Goal: Task Accomplishment & Management: Manage account settings

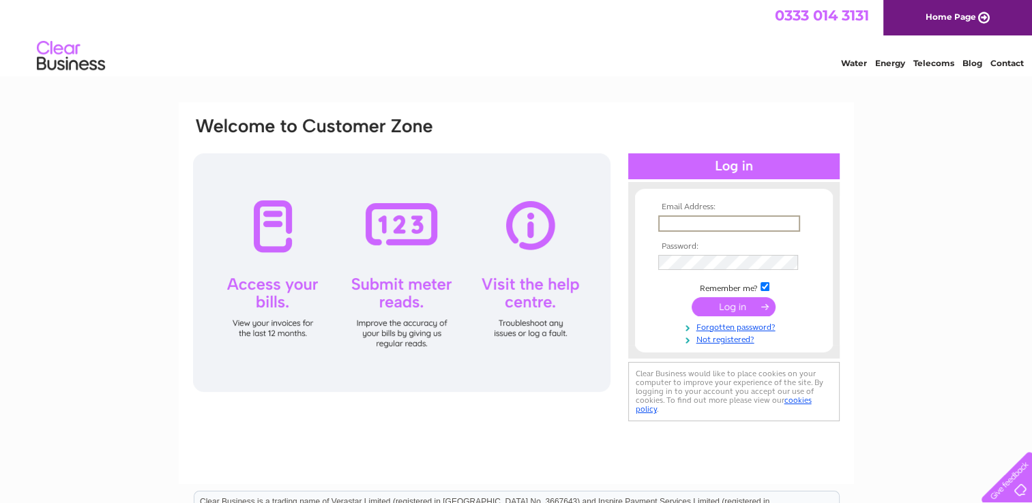
click at [689, 219] on input "text" at bounding box center [729, 223] width 142 height 16
type input "[EMAIL_ADDRESS][DOMAIN_NAME]"
click at [734, 313] on input "submit" at bounding box center [733, 305] width 84 height 19
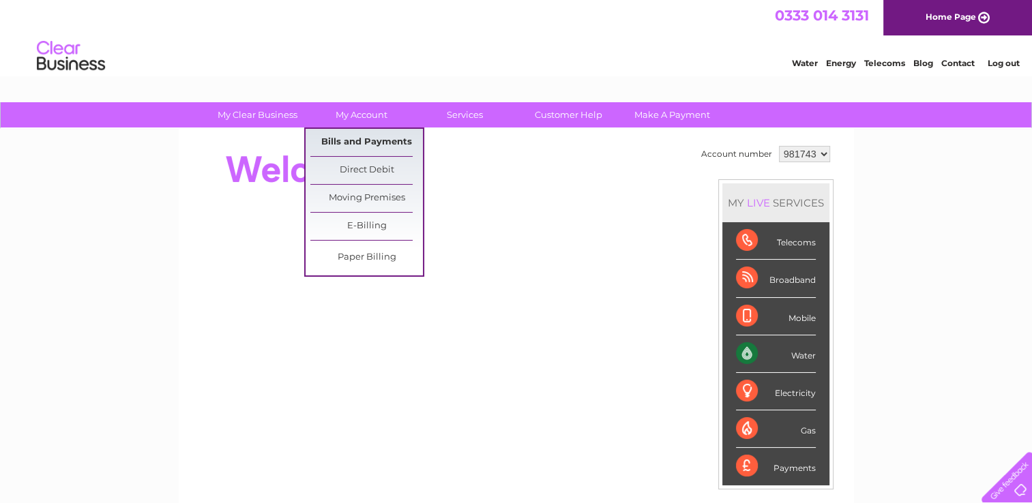
click at [370, 138] on link "Bills and Payments" at bounding box center [366, 142] width 112 height 27
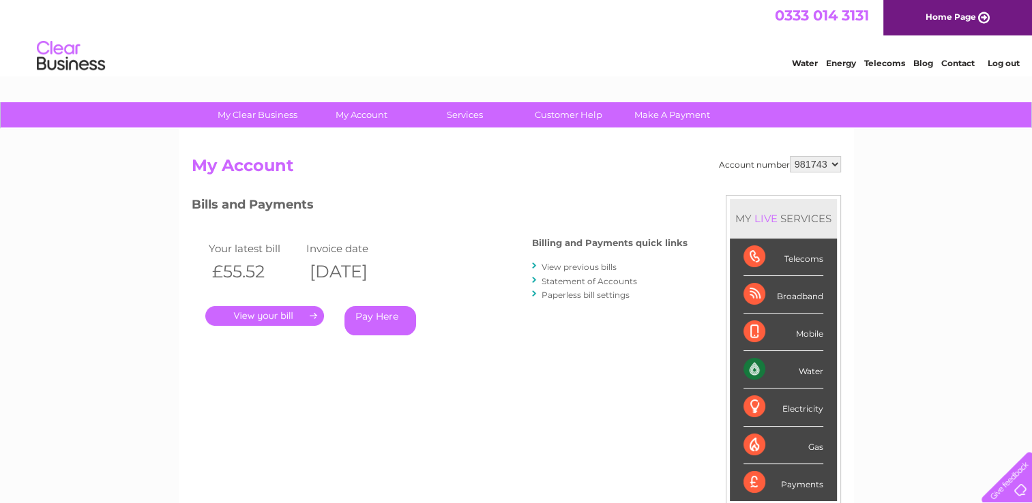
click at [270, 316] on link "." at bounding box center [264, 316] width 119 height 20
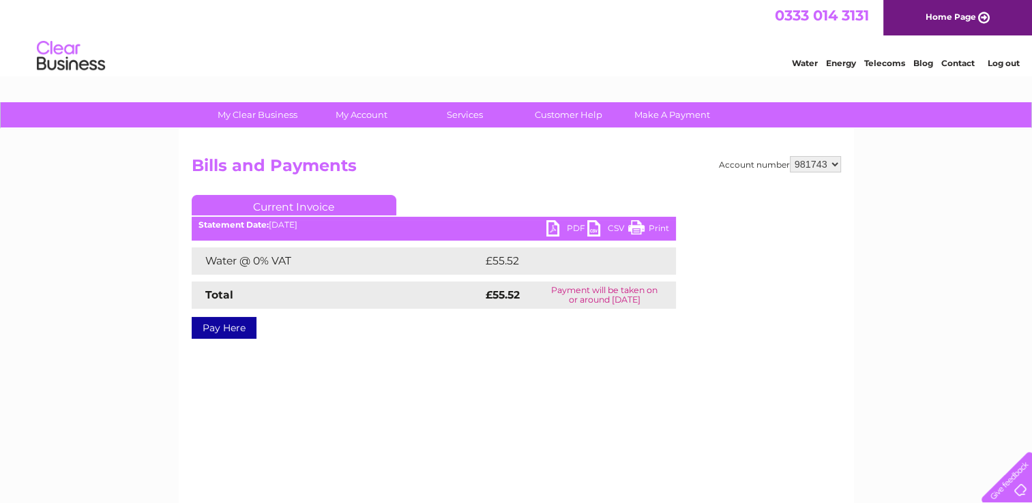
click at [570, 229] on link "PDF" at bounding box center [566, 230] width 41 height 20
click at [997, 61] on link "Log out" at bounding box center [1003, 63] width 32 height 10
